Goal: Use online tool/utility

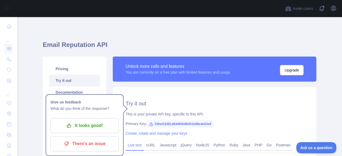
click at [193, 106] on h2 "Try it out" at bounding box center [215, 103] width 178 height 7
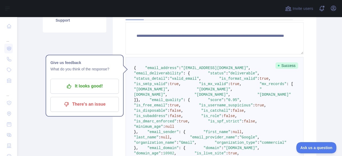
scroll to position [80, 0]
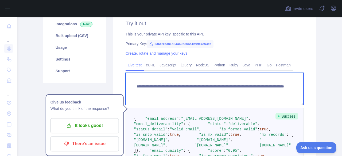
drag, startPoint x: 268, startPoint y: 93, endPoint x: 126, endPoint y: 87, distance: 142.0
click at [126, 87] on textarea "**********" at bounding box center [215, 89] width 178 height 32
click at [281, 98] on textarea "**********" at bounding box center [215, 89] width 178 height 32
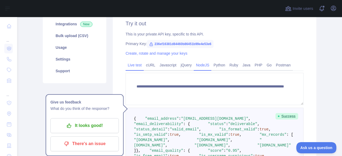
click at [201, 67] on link "NodeJS" at bounding box center [203, 65] width 18 height 9
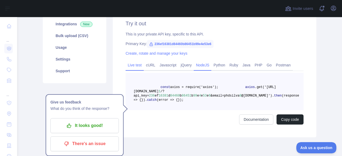
click at [140, 63] on link "Live test" at bounding box center [135, 65] width 18 height 9
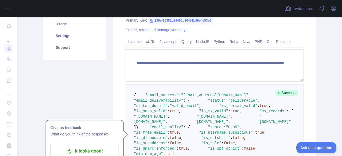
scroll to position [134, 0]
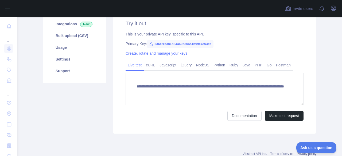
click at [194, 44] on span "236ef16381d84460b86451b99e4e53e6" at bounding box center [180, 44] width 67 height 8
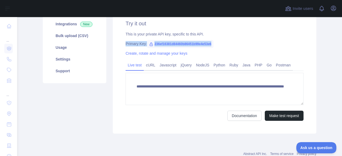
click at [194, 44] on span "236ef16381d84460b86451b99e4e53e6" at bounding box center [180, 44] width 67 height 8
click at [195, 44] on span "236ef16381d84460b86451b99e4e53e6" at bounding box center [180, 44] width 67 height 8
